Goal: Transaction & Acquisition: Purchase product/service

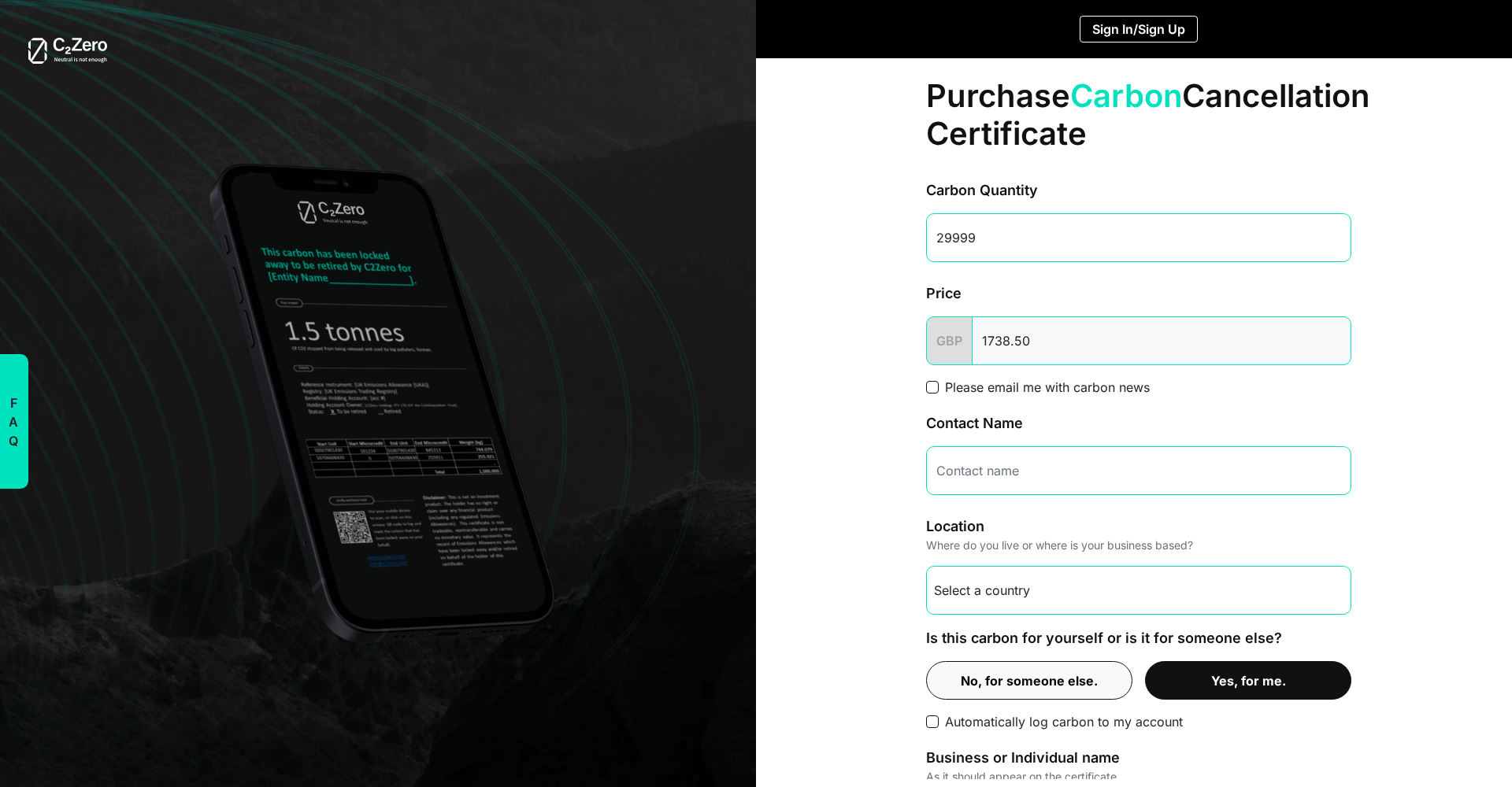
click at [1330, 242] on input "29999" at bounding box center [1139, 237] width 425 height 48
type input "29998"
click at [1330, 242] on input "29998" at bounding box center [1139, 237] width 425 height 48
drag, startPoint x: 944, startPoint y: 240, endPoint x: 841, endPoint y: 240, distance: 103.0
click at [841, 240] on div "Purchase Carbon Cancellation Certificate Carbon Quantity 29998 Price GBP 1738.5…" at bounding box center [1139, 419] width 765 height 721
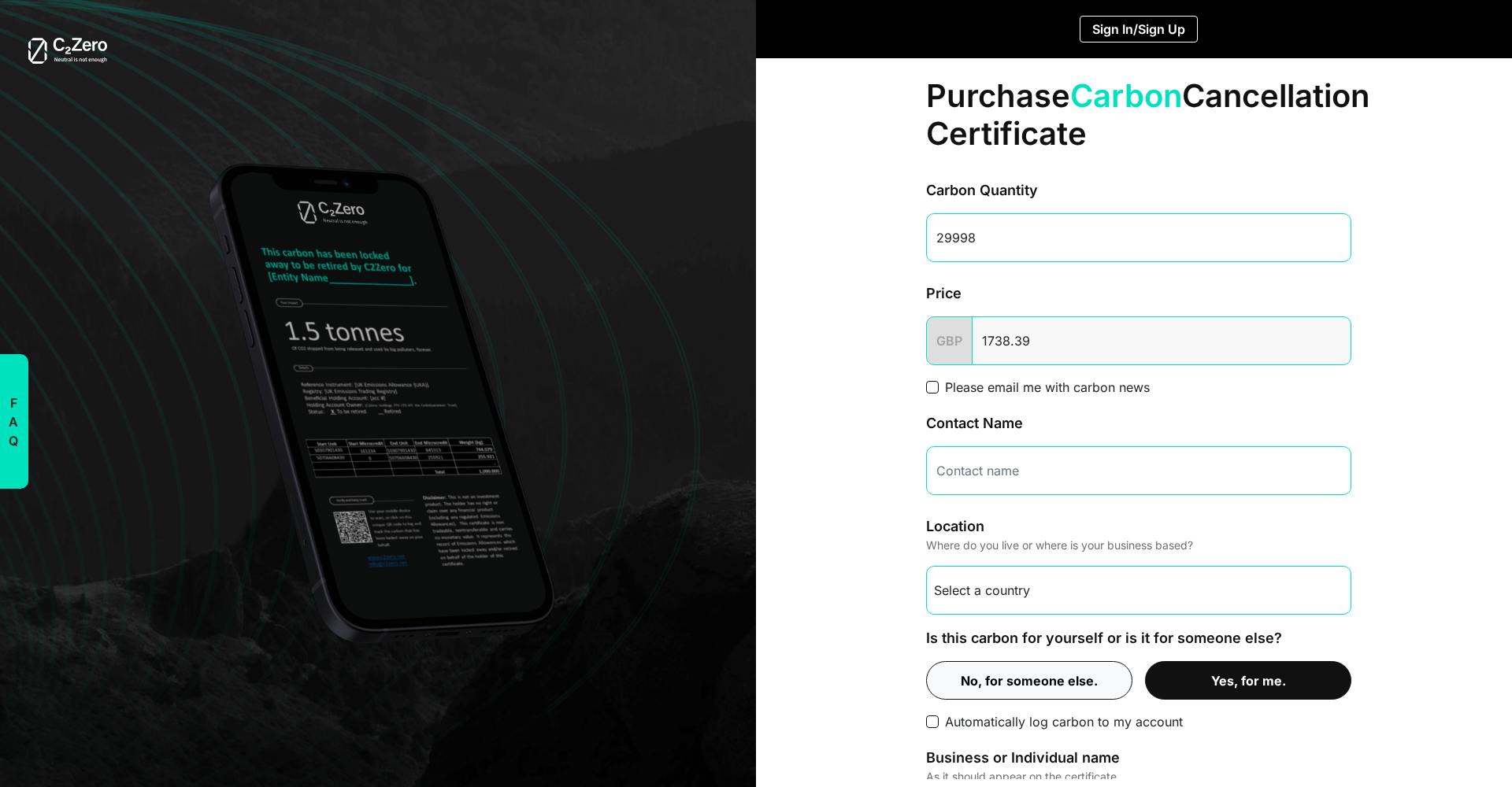
type input "1738.45"
type input "100"
type input "7.14"
type input "1000"
type input "61.82"
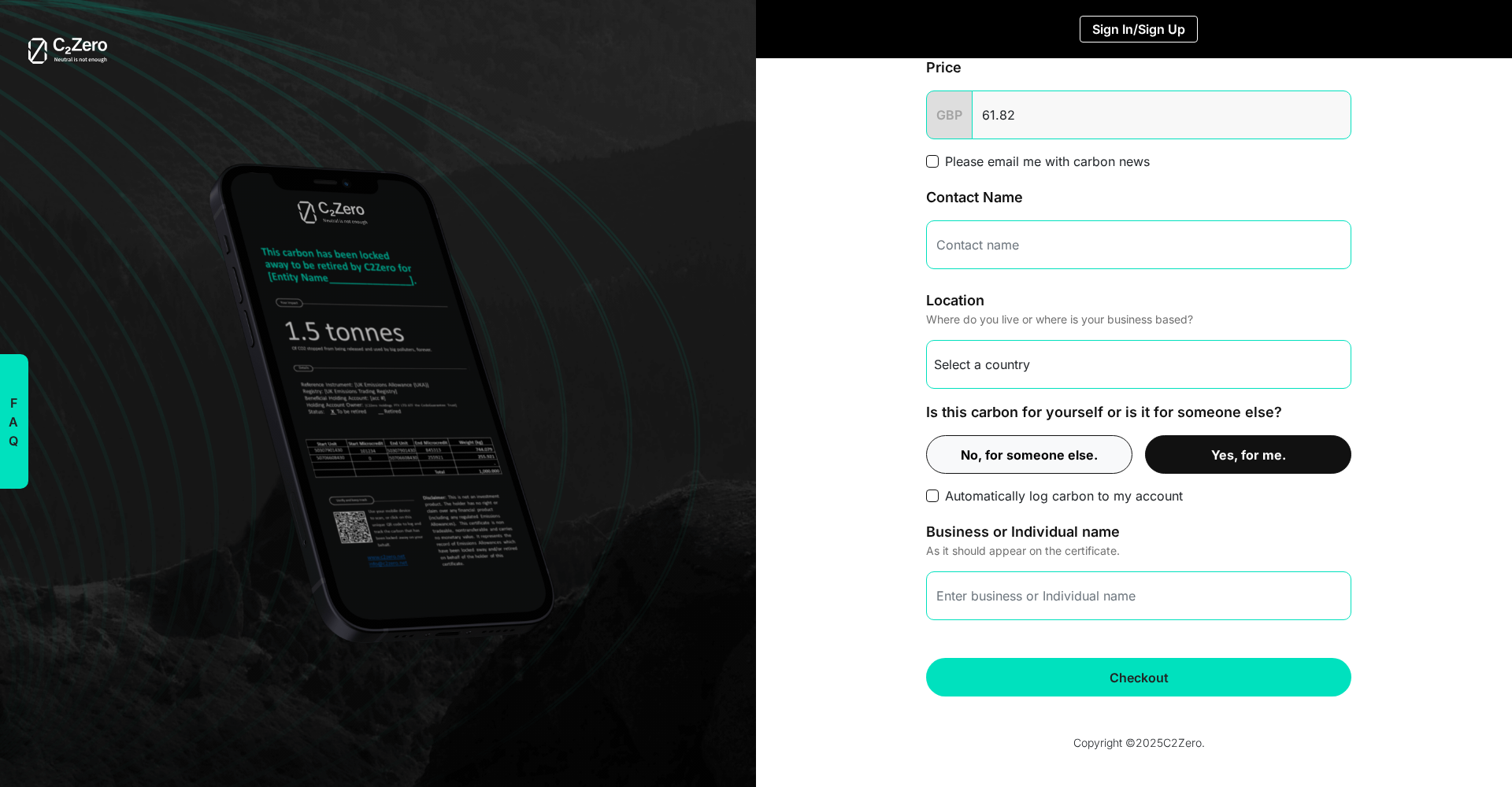
scroll to position [85, 0]
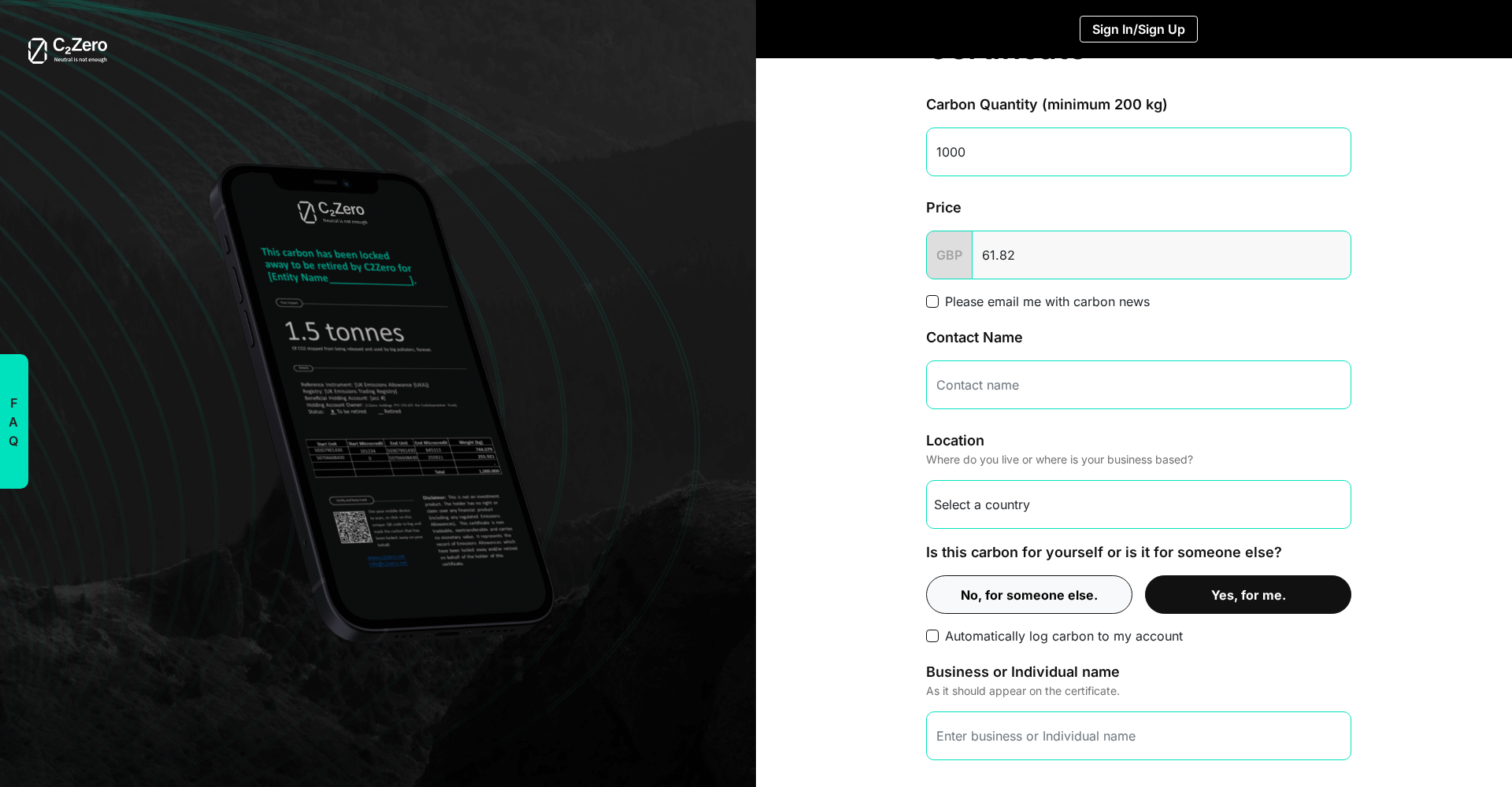
click at [935, 149] on input "1000" at bounding box center [1139, 151] width 425 height 48
type input "000"
type input "0.00"
type input "5000"
type input "309.07"
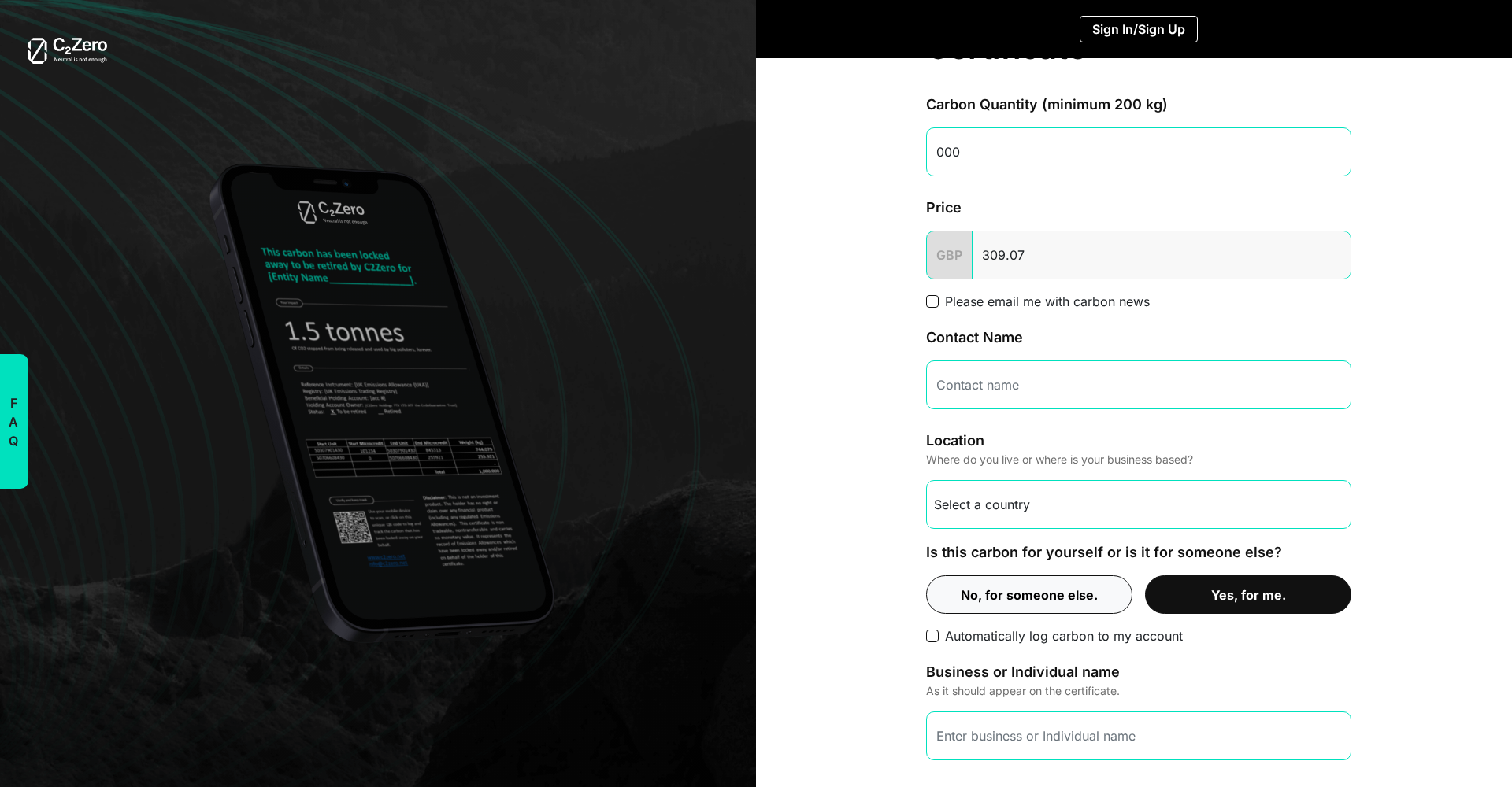
type input "1000"
type input "61.82"
